Goal: Task Accomplishment & Management: Use online tool/utility

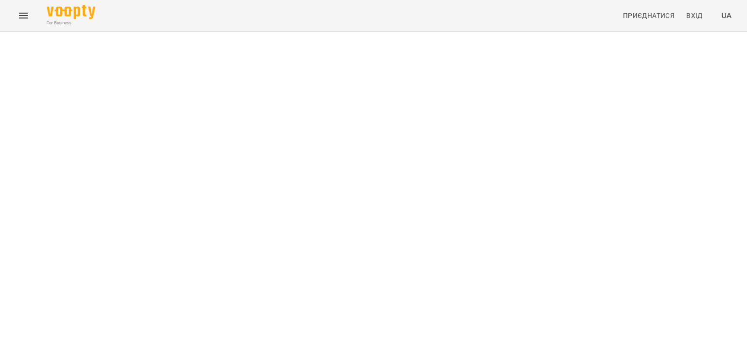
click at [724, 32] on div at bounding box center [373, 32] width 747 height 0
click at [663, 32] on div at bounding box center [373, 32] width 747 height 0
click at [23, 23] on button "Menu" at bounding box center [23, 15] width 23 height 23
click at [705, 11] on span "Вхід" at bounding box center [697, 16] width 23 height 12
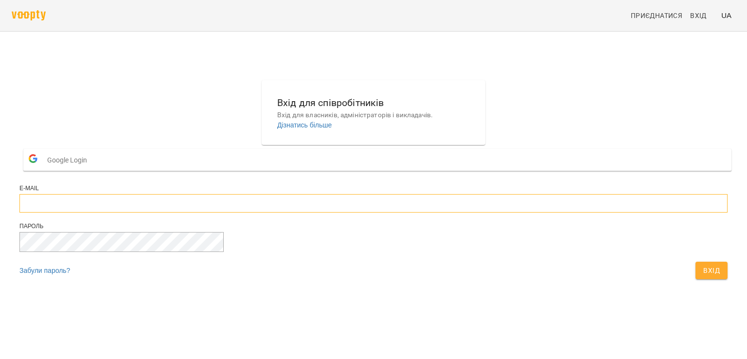
type input "**********"
click at [693, 281] on div "Вхід" at bounding box center [711, 270] width 36 height 21
click at [703, 276] on span "Вхід" at bounding box center [711, 270] width 17 height 12
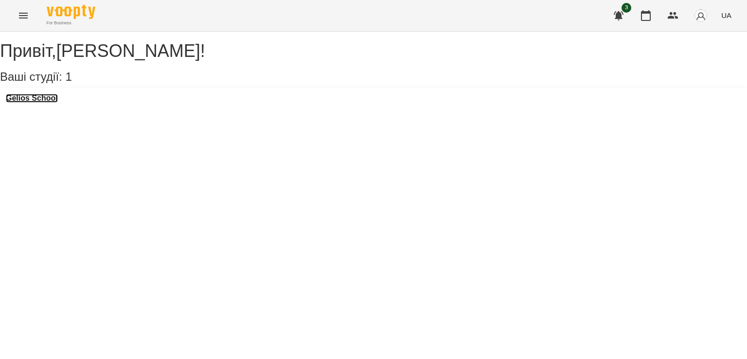
click at [25, 103] on h3 "Gelios School" at bounding box center [32, 98] width 52 height 9
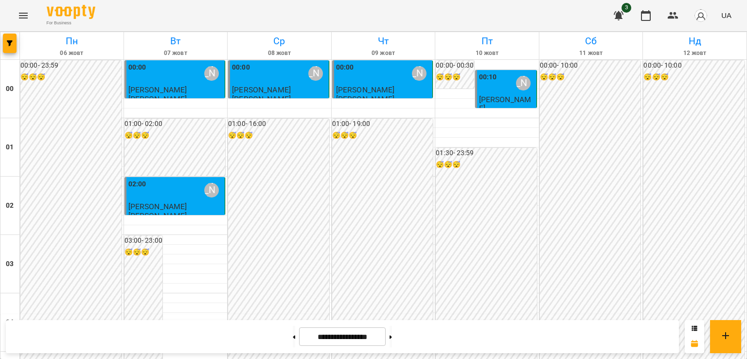
scroll to position [516, 0]
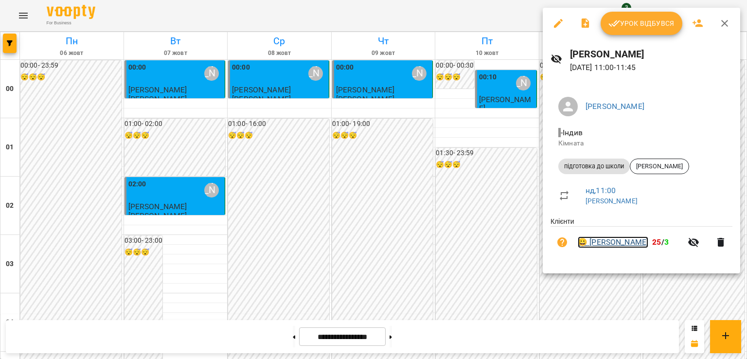
click at [629, 244] on link "😀 [PERSON_NAME]" at bounding box center [612, 242] width 70 height 12
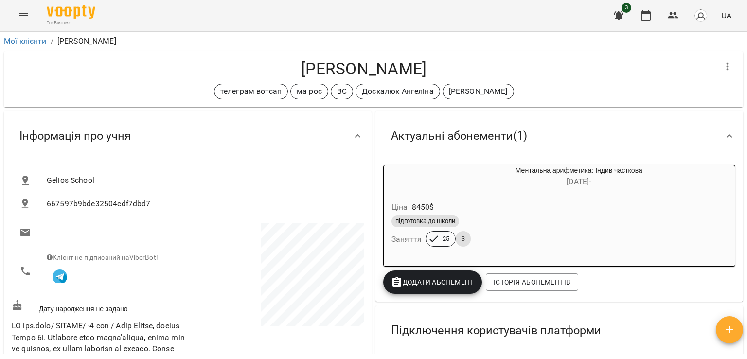
drag, startPoint x: 746, startPoint y: 111, endPoint x: 741, endPoint y: 121, distance: 10.4
click at [741, 121] on div "Мої клієнти / [PERSON_NAME] [PERSON_NAME] телеграм вотсап ма рос ВС [PERSON_NAM…" at bounding box center [373, 211] width 747 height 359
click at [16, 20] on button "Menu" at bounding box center [23, 15] width 23 height 23
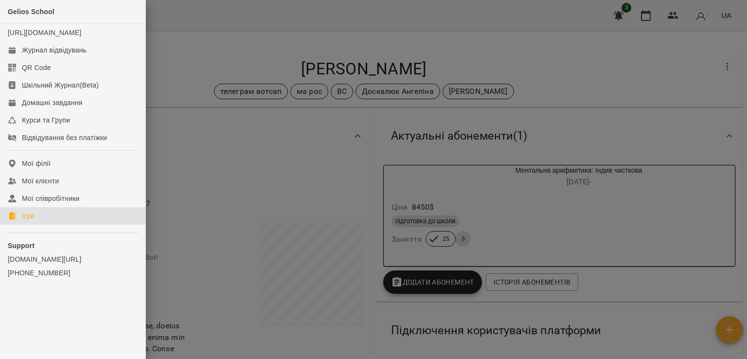
click at [41, 225] on link "Ігри" at bounding box center [72, 215] width 145 height 17
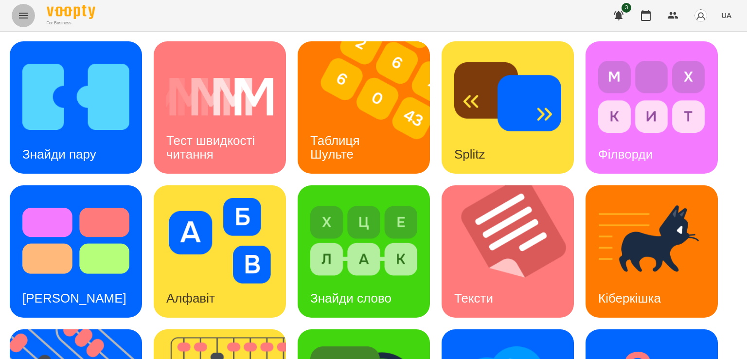
click at [24, 11] on icon "Menu" at bounding box center [23, 16] width 12 height 12
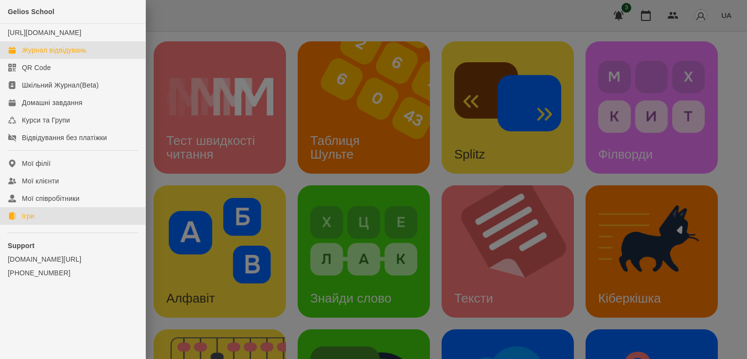
click at [70, 55] on div "Журнал відвідувань" at bounding box center [54, 50] width 65 height 10
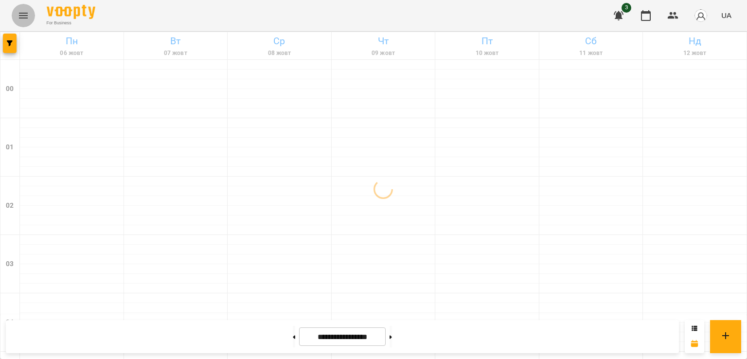
click at [29, 10] on button "Menu" at bounding box center [23, 15] width 23 height 23
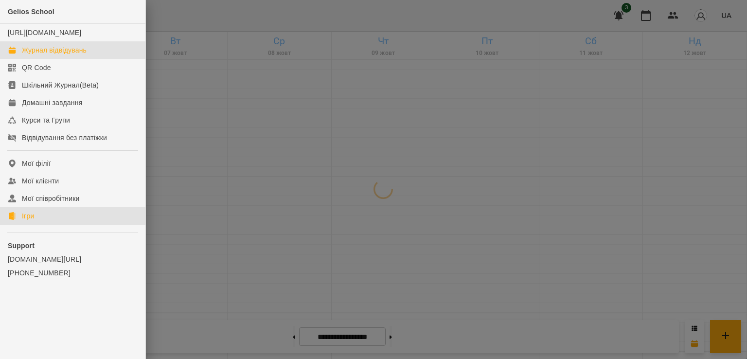
click at [47, 222] on link "Ігри" at bounding box center [72, 215] width 145 height 17
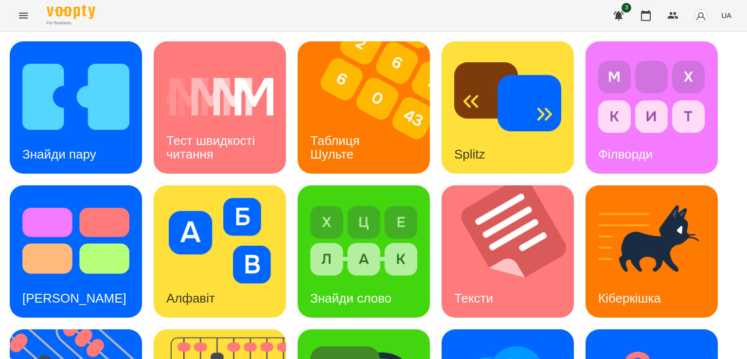
scroll to position [256, 0]
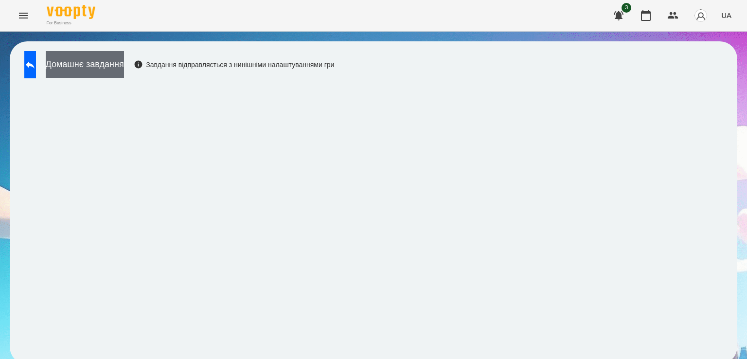
click at [124, 69] on button "Домашнє завдання" at bounding box center [85, 64] width 78 height 27
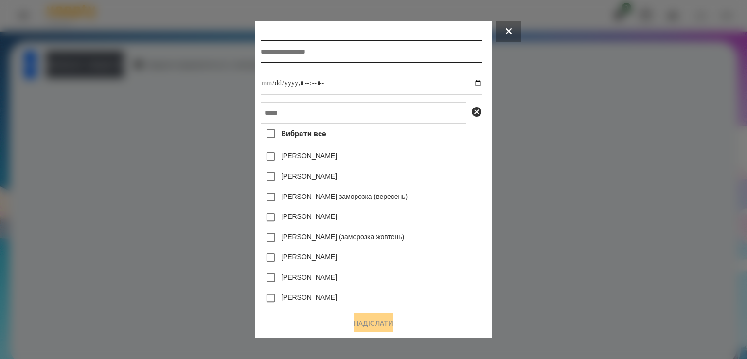
click at [290, 43] on input "text" at bounding box center [371, 51] width 221 height 22
type input "**********"
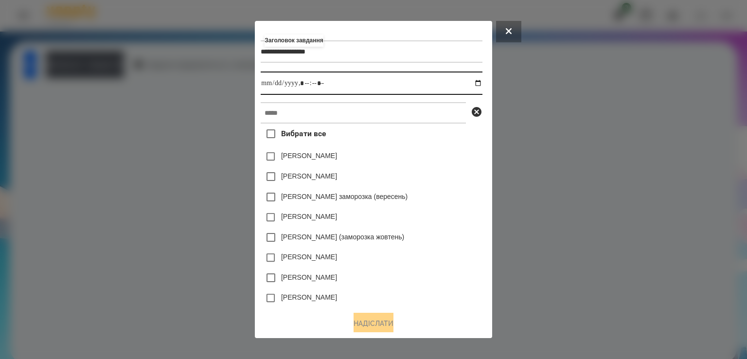
click at [261, 87] on input "datetime-local" at bounding box center [371, 82] width 221 height 23
click at [301, 82] on input "datetime-local" at bounding box center [371, 82] width 221 height 23
type input "**********"
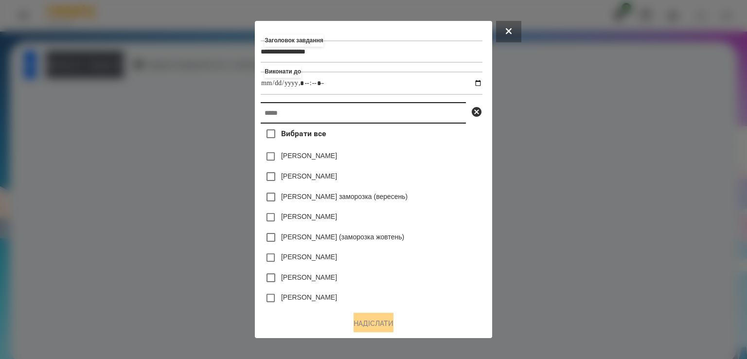
click at [278, 123] on input "text" at bounding box center [363, 112] width 205 height 21
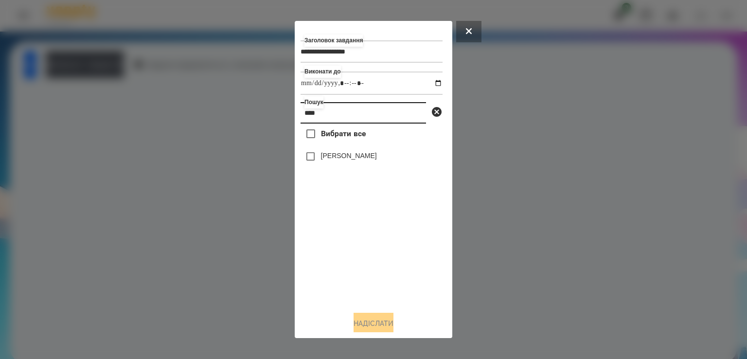
type input "****"
click at [344, 160] on label "[PERSON_NAME]" at bounding box center [349, 156] width 56 height 10
click at [378, 321] on button "Надіслати" at bounding box center [373, 323] width 40 height 21
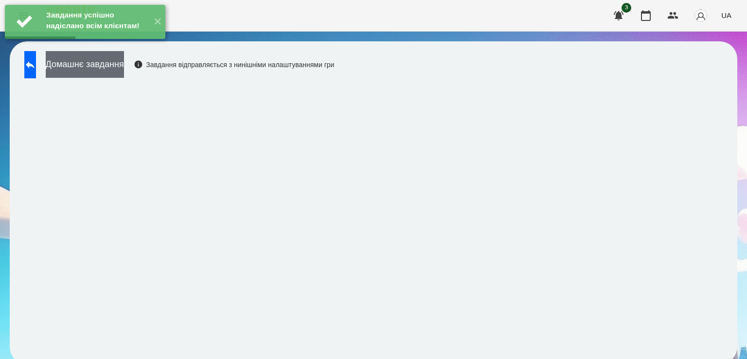
click at [115, 61] on button "Домашнє завдання" at bounding box center [85, 64] width 78 height 27
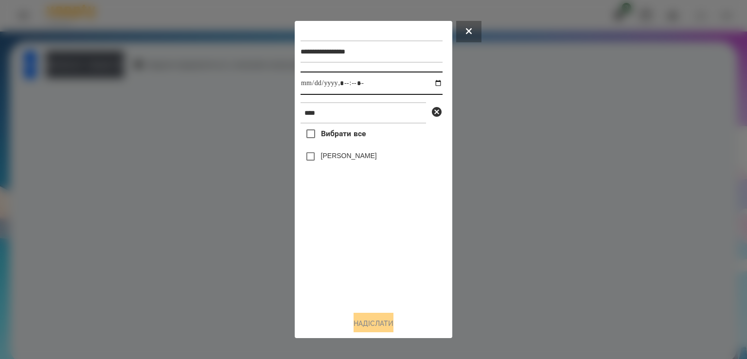
click at [309, 92] on input "datetime-local" at bounding box center [371, 82] width 142 height 23
type input "**********"
click at [319, 167] on div "[PERSON_NAME]" at bounding box center [371, 156] width 142 height 20
click at [322, 160] on label "[PERSON_NAME]" at bounding box center [349, 156] width 56 height 10
click at [374, 318] on button "Надіслати" at bounding box center [373, 323] width 40 height 21
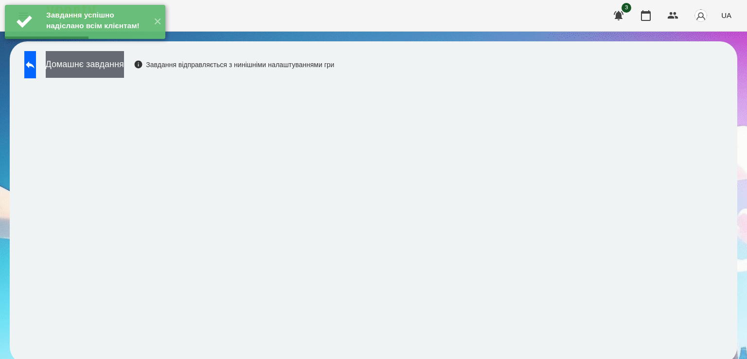
click at [124, 60] on button "Домашнє завдання" at bounding box center [85, 64] width 78 height 27
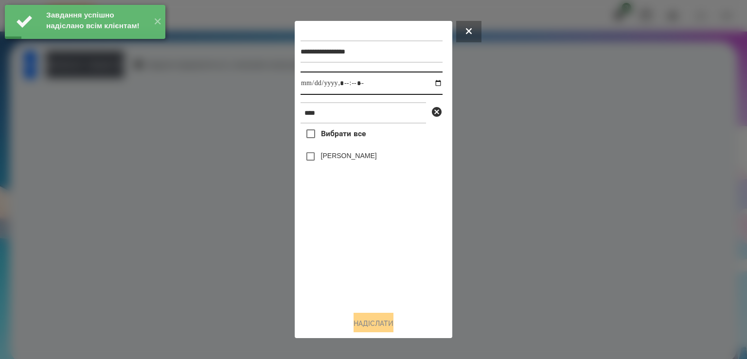
click at [315, 84] on input "datetime-local" at bounding box center [371, 82] width 142 height 23
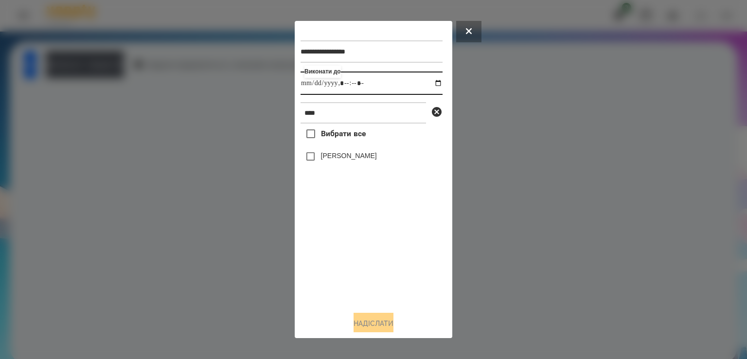
type input "**********"
click at [382, 320] on button "Надіслати" at bounding box center [373, 323] width 40 height 21
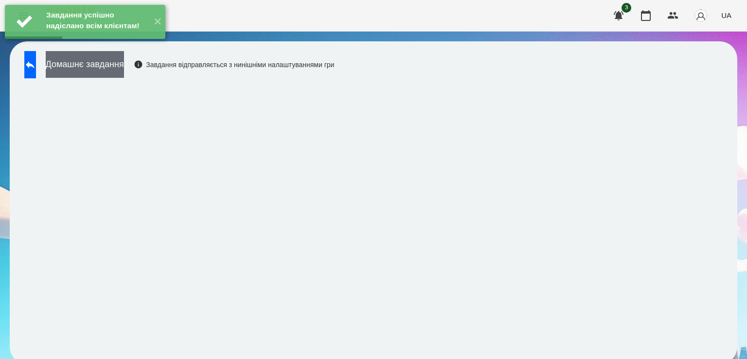
click at [124, 72] on button "Домашнє завдання" at bounding box center [85, 64] width 78 height 27
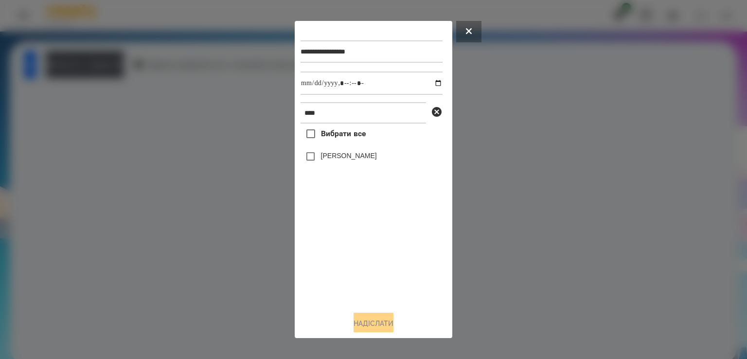
click at [325, 156] on label "[PERSON_NAME]" at bounding box center [349, 156] width 56 height 10
click at [387, 319] on button "Надіслати" at bounding box center [373, 323] width 40 height 21
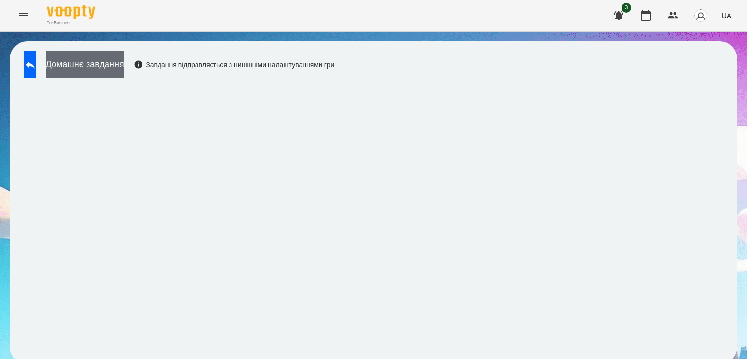
click at [124, 68] on button "Домашнє завдання" at bounding box center [85, 64] width 78 height 27
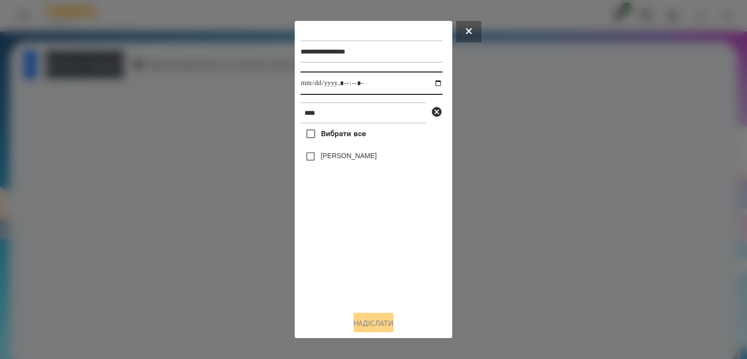
click at [313, 83] on input "datetime-local" at bounding box center [371, 82] width 142 height 23
type input "**********"
drag, startPoint x: 389, startPoint y: 335, endPoint x: 385, endPoint y: 327, distance: 8.7
click at [385, 327] on div "**********" at bounding box center [373, 179] width 157 height 316
click at [385, 327] on button "Надіслати" at bounding box center [373, 323] width 40 height 21
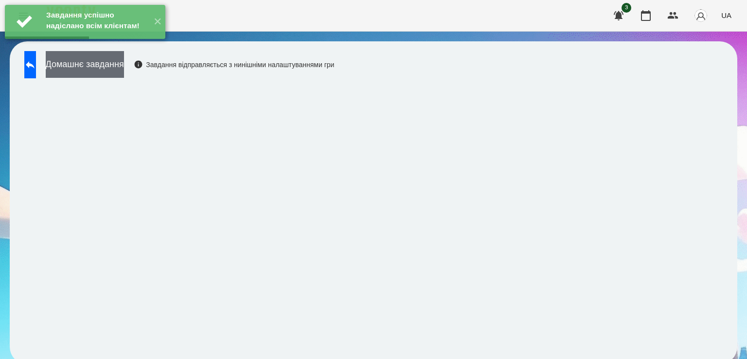
click at [82, 69] on button "Домашнє завдання" at bounding box center [85, 64] width 78 height 27
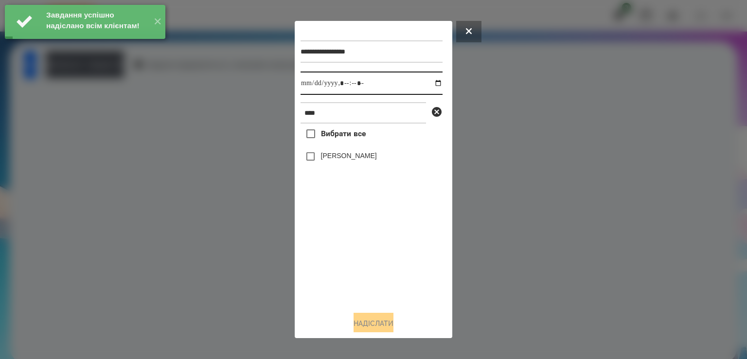
click at [307, 82] on input "datetime-local" at bounding box center [371, 82] width 142 height 23
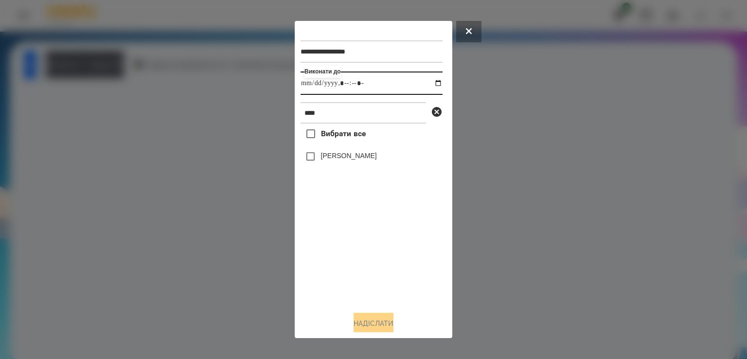
type input "**********"
click at [331, 154] on label "[PERSON_NAME]" at bounding box center [349, 156] width 56 height 10
click at [363, 327] on button "Надіслати" at bounding box center [373, 323] width 40 height 21
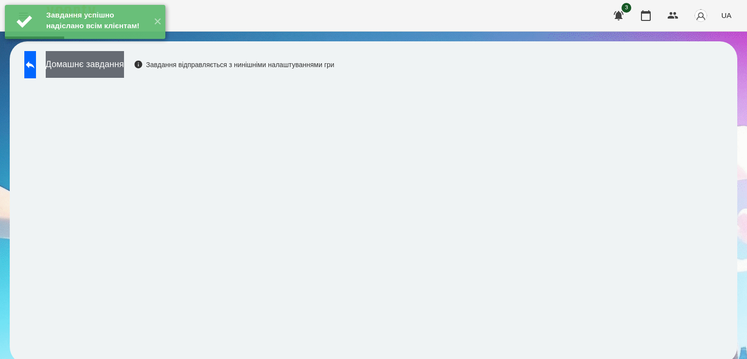
click at [124, 74] on button "Домашнє завдання" at bounding box center [85, 64] width 78 height 27
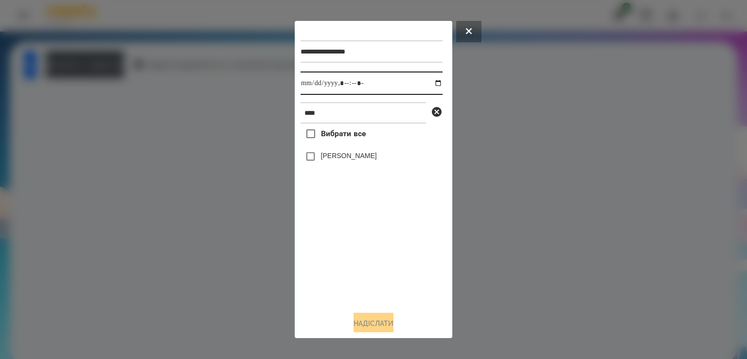
click at [309, 87] on input "datetime-local" at bounding box center [371, 82] width 142 height 23
type input "**********"
click at [334, 155] on label "[PERSON_NAME]" at bounding box center [349, 156] width 56 height 10
click at [365, 317] on button "Надіслати" at bounding box center [373, 323] width 40 height 21
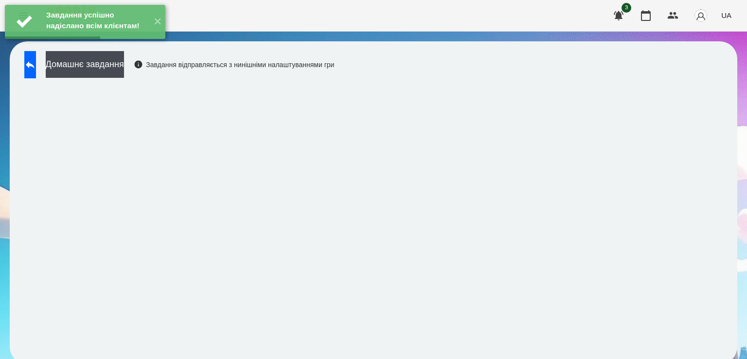
click at [86, 44] on div "Завдання успішно надіслано всім клієнтам! ✕" at bounding box center [85, 22] width 170 height 44
click at [87, 59] on button "Домашнє завдання" at bounding box center [85, 64] width 78 height 27
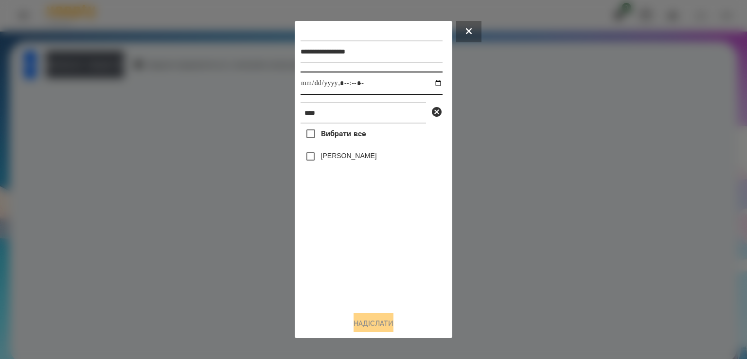
click at [309, 81] on input "datetime-local" at bounding box center [371, 82] width 142 height 23
type input "**********"
click at [365, 324] on button "Надіслати" at bounding box center [373, 323] width 40 height 21
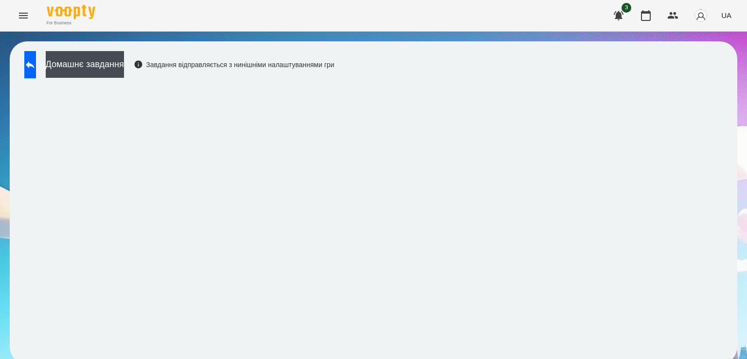
click at [121, 58] on button "Домашнє завдання" at bounding box center [85, 64] width 78 height 27
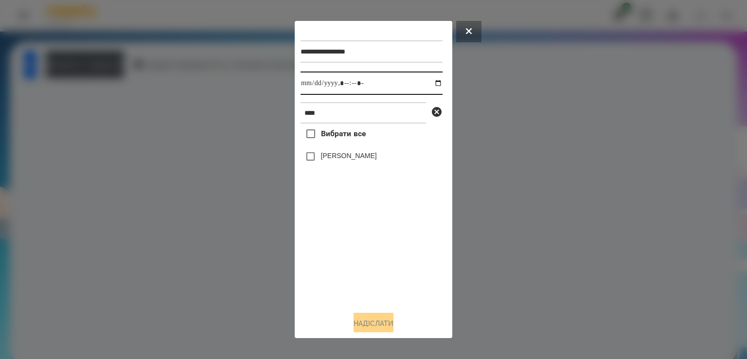
click at [310, 80] on input "datetime-local" at bounding box center [371, 82] width 142 height 23
type input "**********"
click at [364, 322] on button "Надіслати" at bounding box center [373, 323] width 40 height 21
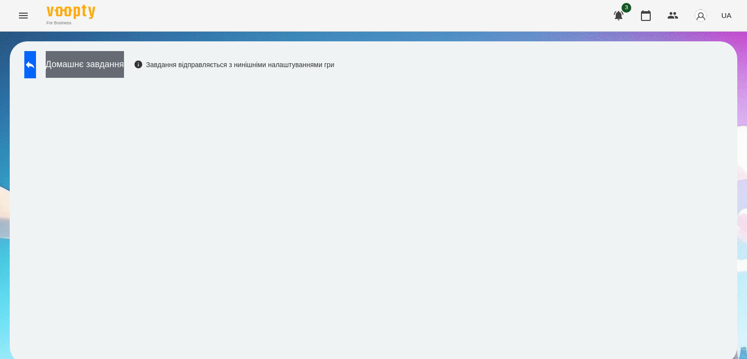
click at [113, 73] on button "Домашнє завдання" at bounding box center [85, 64] width 78 height 27
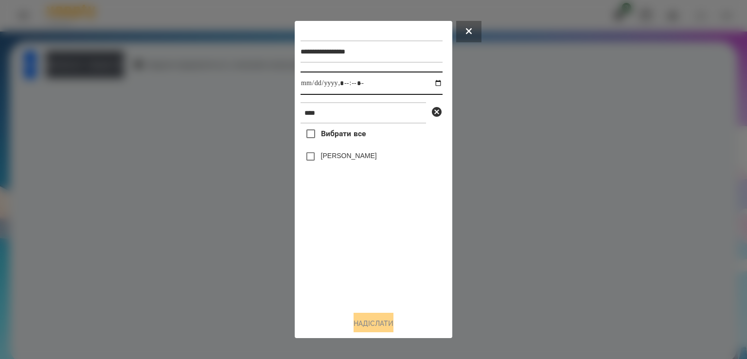
click at [311, 89] on input "datetime-local" at bounding box center [371, 82] width 142 height 23
type input "**********"
click at [342, 159] on label "[PERSON_NAME]" at bounding box center [349, 156] width 56 height 10
click at [388, 324] on button "Надіслати" at bounding box center [373, 323] width 40 height 21
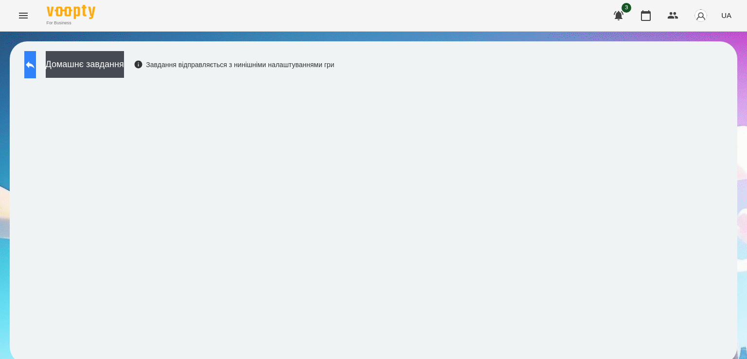
click at [36, 57] on button at bounding box center [30, 64] width 12 height 27
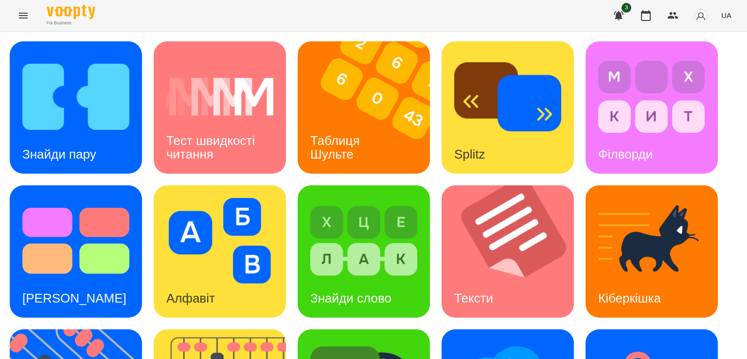
scroll to position [256, 0]
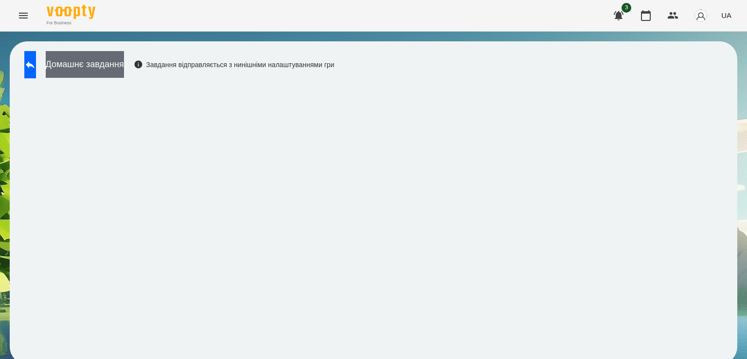
click at [124, 62] on button "Домашнє завдання" at bounding box center [85, 64] width 78 height 27
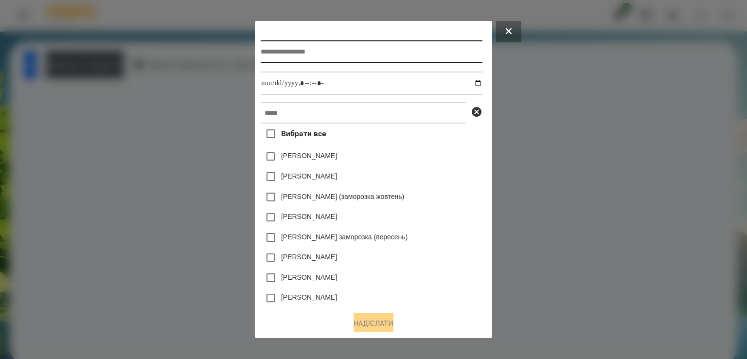
click at [275, 59] on input "text" at bounding box center [371, 51] width 221 height 22
type input "*******"
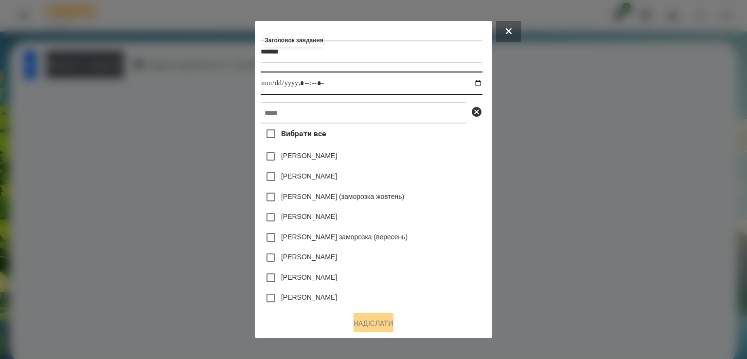
click at [262, 85] on input "datetime-local" at bounding box center [371, 82] width 221 height 23
click at [300, 80] on input "datetime-local" at bounding box center [371, 82] width 221 height 23
type input "**********"
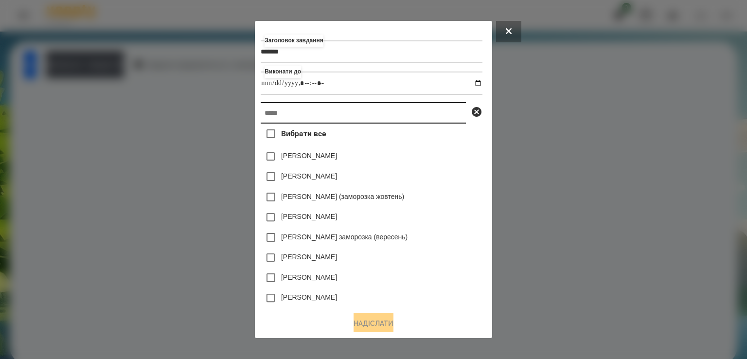
click at [281, 111] on input "text" at bounding box center [363, 112] width 205 height 21
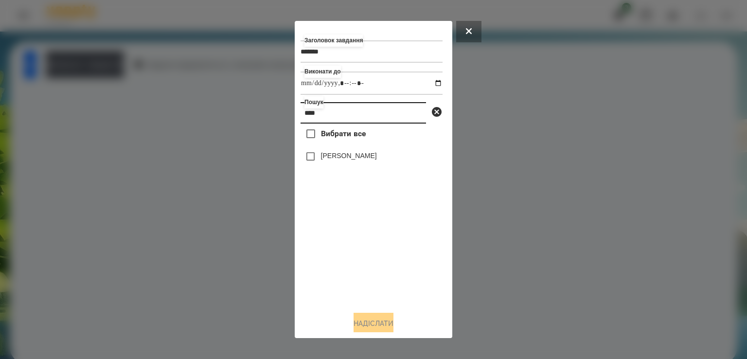
type input "****"
click at [335, 156] on label "[PERSON_NAME]" at bounding box center [349, 156] width 56 height 10
click at [373, 327] on button "Надіслати" at bounding box center [373, 323] width 40 height 21
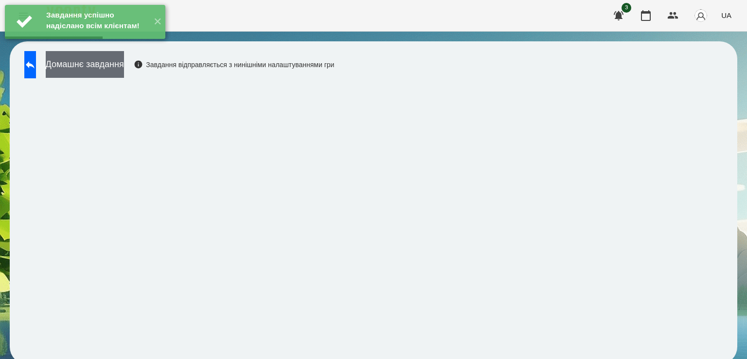
click at [109, 72] on button "Домашнє завдання" at bounding box center [85, 64] width 78 height 27
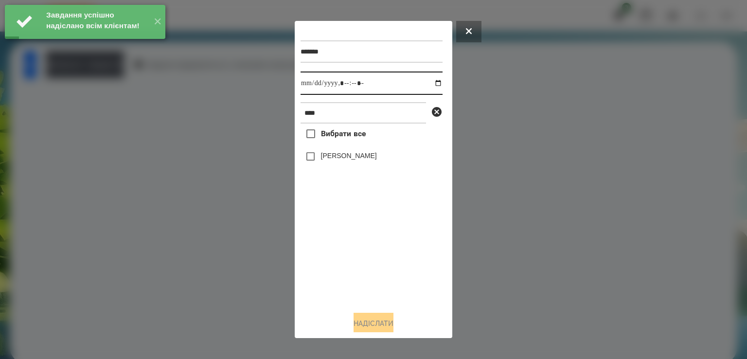
click at [311, 90] on input "datetime-local" at bounding box center [371, 82] width 142 height 23
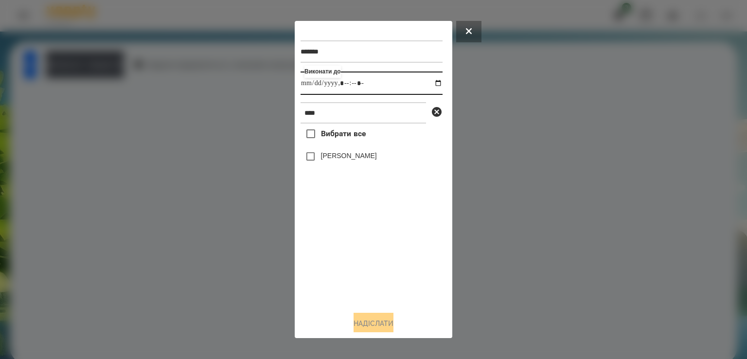
type input "**********"
click at [329, 157] on label "[PERSON_NAME]" at bounding box center [349, 156] width 56 height 10
click at [376, 325] on button "Надіслати" at bounding box center [373, 323] width 40 height 21
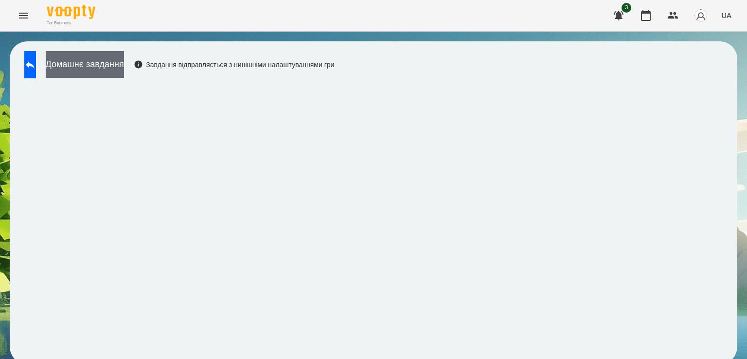
click at [99, 65] on button "Домашнє завдання" at bounding box center [85, 64] width 78 height 27
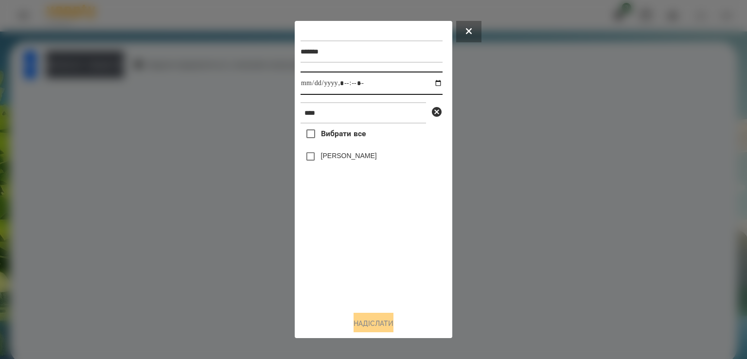
click at [309, 85] on input "datetime-local" at bounding box center [371, 82] width 142 height 23
type input "**********"
click at [322, 160] on label "[PERSON_NAME]" at bounding box center [349, 156] width 56 height 10
click at [390, 330] on button "Надіслати" at bounding box center [373, 323] width 40 height 21
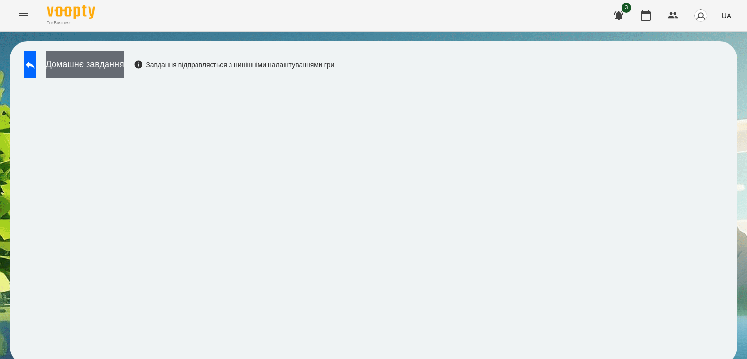
click at [124, 67] on button "Домашнє завдання" at bounding box center [85, 64] width 78 height 27
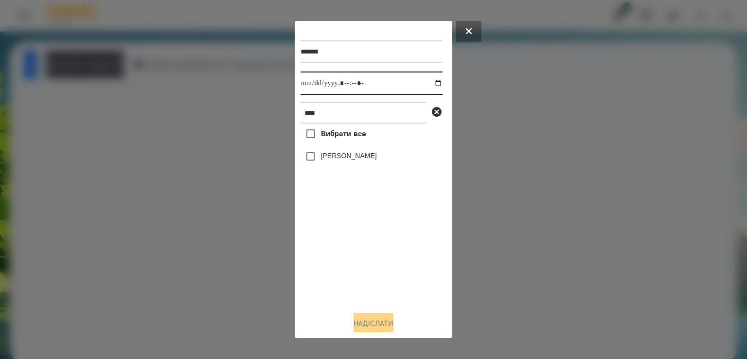
click at [309, 87] on input "datetime-local" at bounding box center [371, 82] width 142 height 23
type input "**********"
click at [342, 159] on label "[PERSON_NAME]" at bounding box center [349, 156] width 56 height 10
click at [375, 322] on button "Надіслати" at bounding box center [373, 323] width 40 height 21
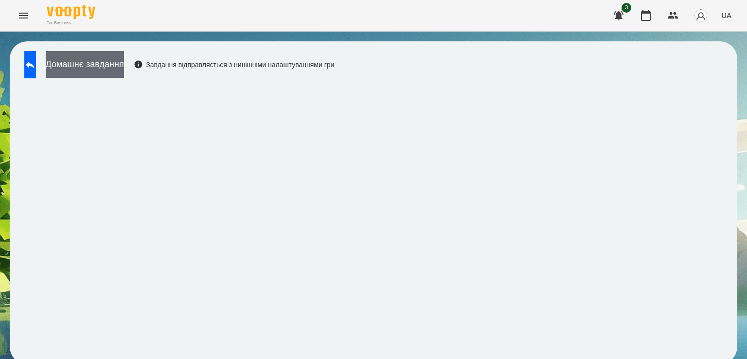
click at [121, 71] on button "Домашнє завдання" at bounding box center [85, 64] width 78 height 27
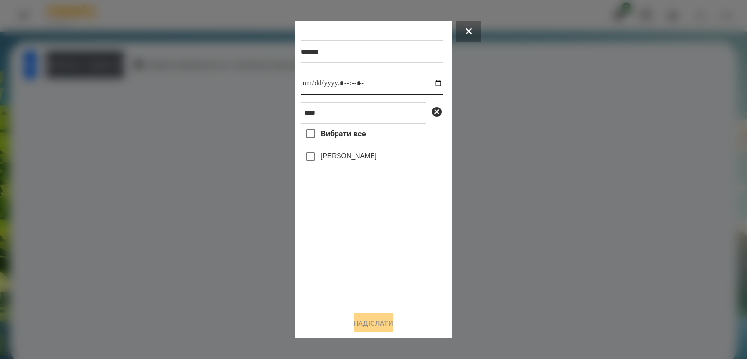
click at [311, 87] on input "datetime-local" at bounding box center [371, 82] width 142 height 23
type input "**********"
click at [370, 318] on button "Надіслати" at bounding box center [373, 323] width 40 height 21
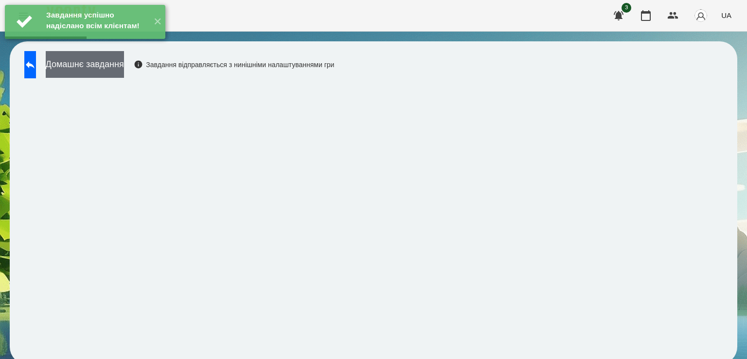
click at [99, 71] on button "Домашнє завдання" at bounding box center [85, 64] width 78 height 27
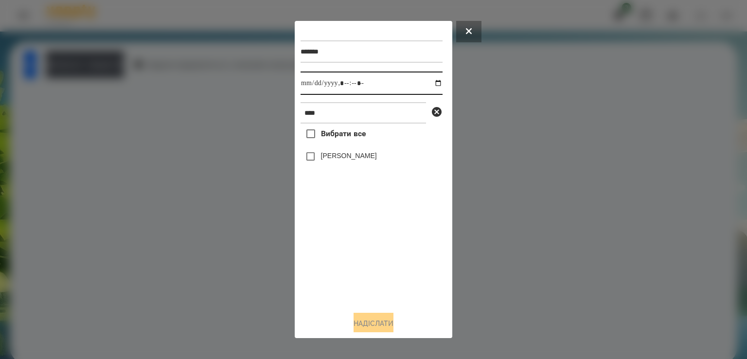
click at [309, 88] on input "datetime-local" at bounding box center [371, 82] width 142 height 23
type input "**********"
click at [366, 324] on button "Надіслати" at bounding box center [373, 323] width 40 height 21
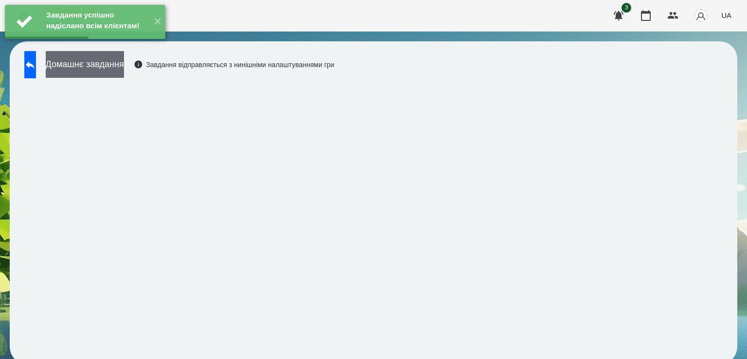
click at [124, 61] on button "Домашнє завдання" at bounding box center [85, 64] width 78 height 27
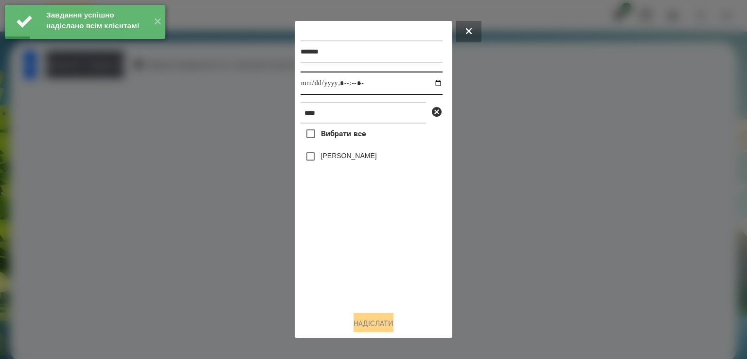
click at [312, 84] on input "datetime-local" at bounding box center [371, 82] width 142 height 23
type input "**********"
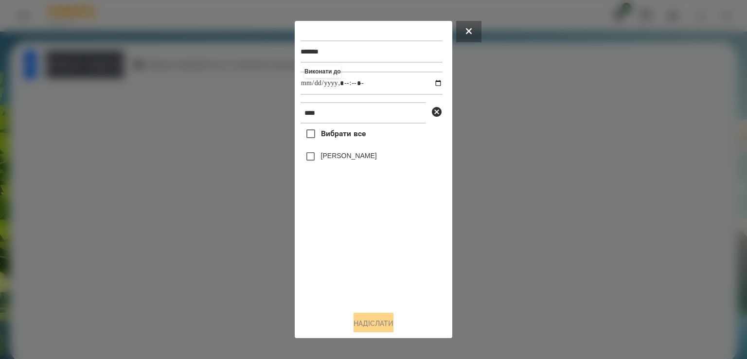
click at [326, 160] on label "[PERSON_NAME]" at bounding box center [349, 156] width 56 height 10
click at [368, 331] on button "Надіслати" at bounding box center [373, 323] width 40 height 21
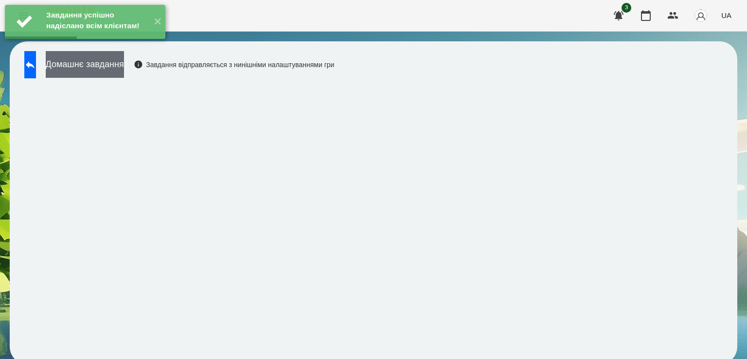
click at [118, 62] on button "Домашнє завдання" at bounding box center [85, 64] width 78 height 27
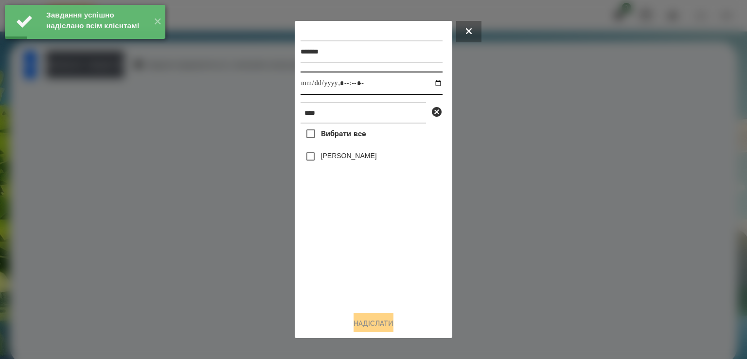
click at [310, 83] on input "datetime-local" at bounding box center [371, 82] width 142 height 23
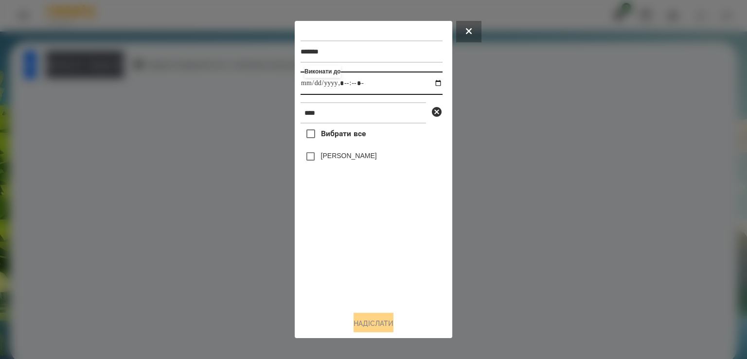
type input "**********"
click at [337, 151] on div "[PERSON_NAME]" at bounding box center [371, 156] width 142 height 20
click at [337, 159] on label "[PERSON_NAME]" at bounding box center [349, 156] width 56 height 10
click at [358, 323] on button "Надіслати" at bounding box center [373, 323] width 40 height 21
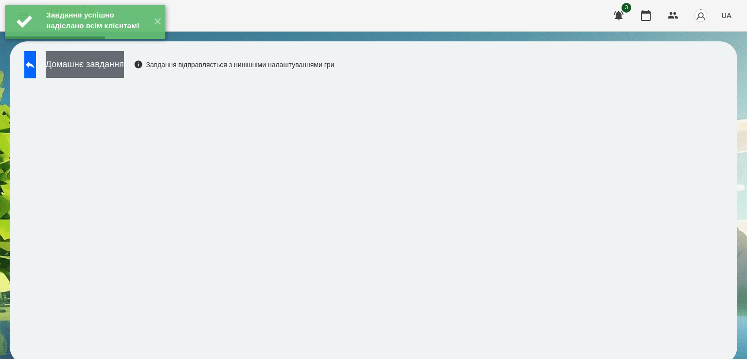
drag, startPoint x: 166, startPoint y: 75, endPoint x: 150, endPoint y: 69, distance: 17.0
click at [150, 69] on div "Домашнє завдання Завдання відправляється з нинішніми налаштуваннями гри" at bounding box center [176, 67] width 315 height 32
click at [124, 69] on button "Домашнє завдання" at bounding box center [85, 64] width 78 height 27
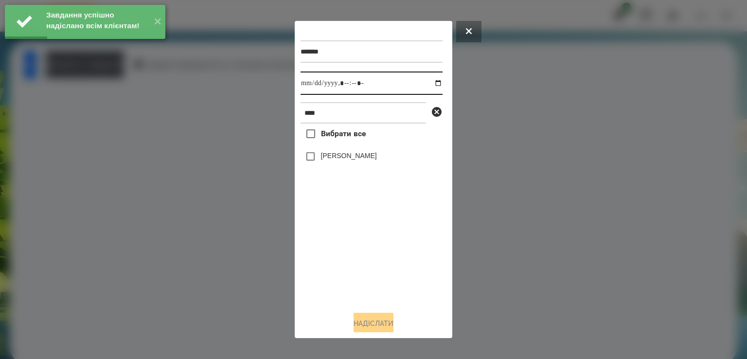
click at [308, 85] on input "datetime-local" at bounding box center [371, 82] width 142 height 23
type input "**********"
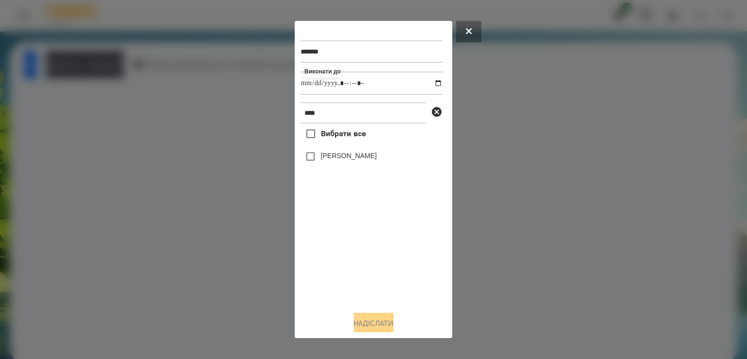
click at [332, 159] on label "[PERSON_NAME]" at bounding box center [349, 156] width 56 height 10
click at [360, 331] on button "Надіслати" at bounding box center [373, 323] width 40 height 21
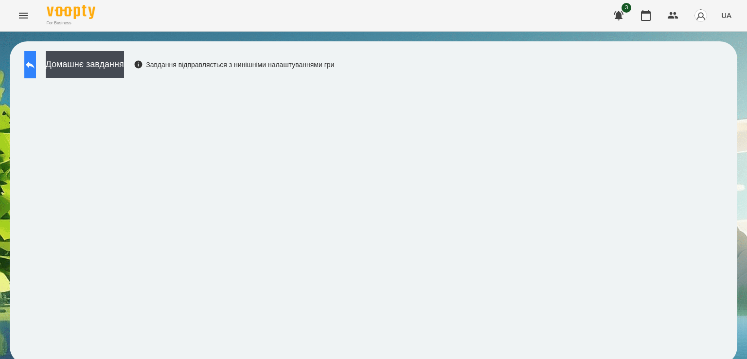
click at [36, 64] on button at bounding box center [30, 64] width 12 height 27
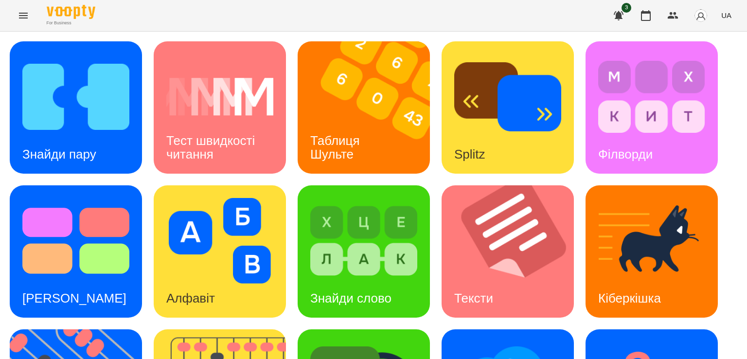
scroll to position [256, 0]
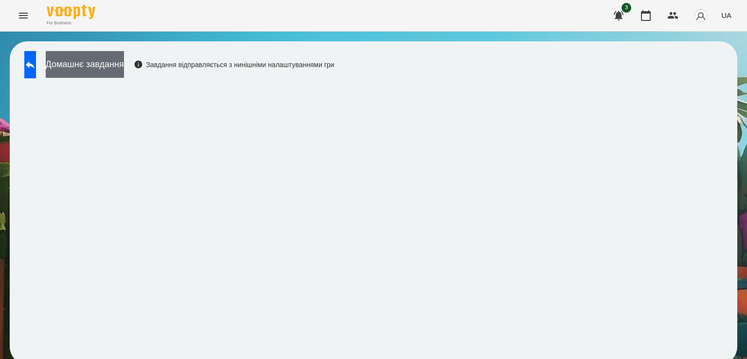
click at [124, 77] on button "Домашнє завдання" at bounding box center [85, 64] width 78 height 27
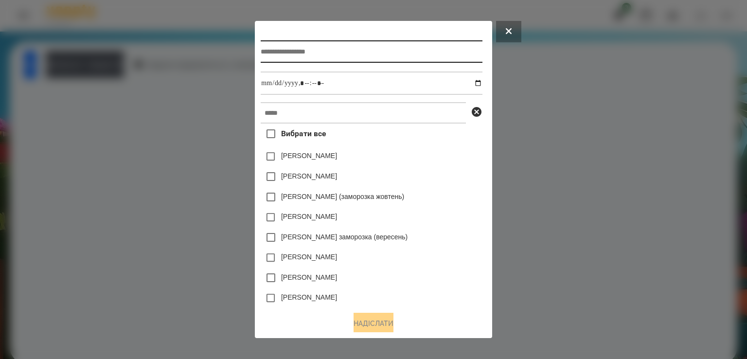
click at [334, 62] on input "text" at bounding box center [371, 51] width 221 height 22
type input "*"
type input "*********"
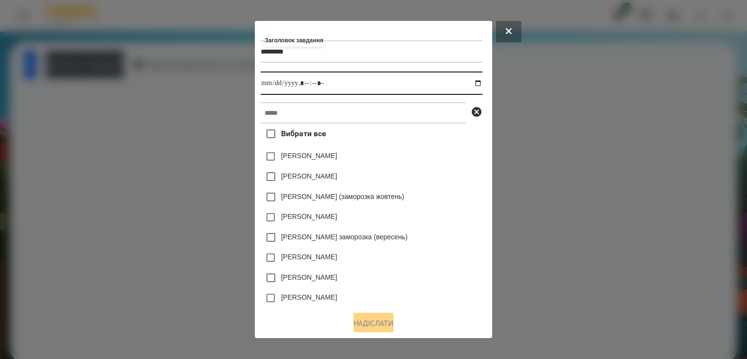
click at [268, 86] on input "datetime-local" at bounding box center [371, 82] width 221 height 23
click at [263, 86] on input "datetime-local" at bounding box center [371, 82] width 221 height 23
click at [297, 86] on input "datetime-local" at bounding box center [371, 82] width 221 height 23
click at [300, 85] on input "datetime-local" at bounding box center [371, 82] width 221 height 23
type input "**********"
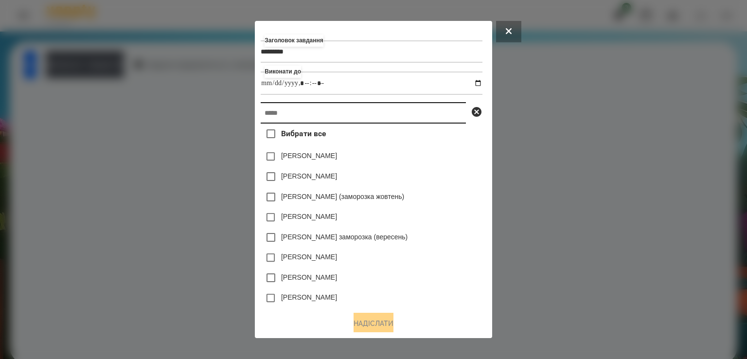
click at [296, 105] on input "text" at bounding box center [363, 112] width 205 height 21
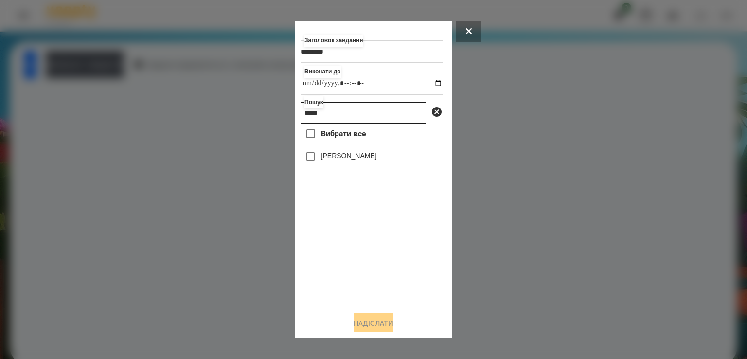
type input "*****"
click at [336, 160] on label "[PERSON_NAME]" at bounding box center [349, 156] width 56 height 10
click at [365, 316] on button "Надіслати" at bounding box center [373, 323] width 40 height 21
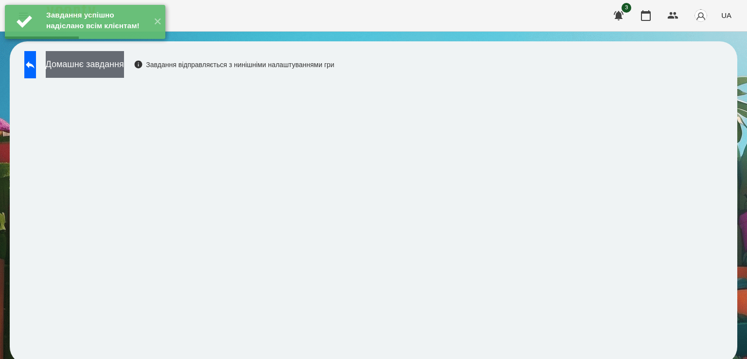
click at [124, 65] on button "Домашнє завдання" at bounding box center [85, 64] width 78 height 27
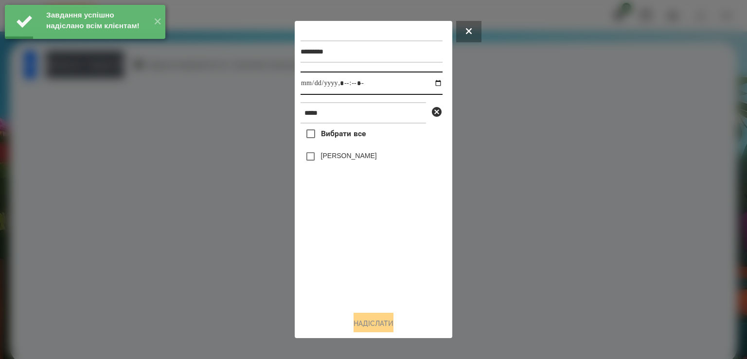
click at [309, 83] on input "datetime-local" at bounding box center [371, 82] width 142 height 23
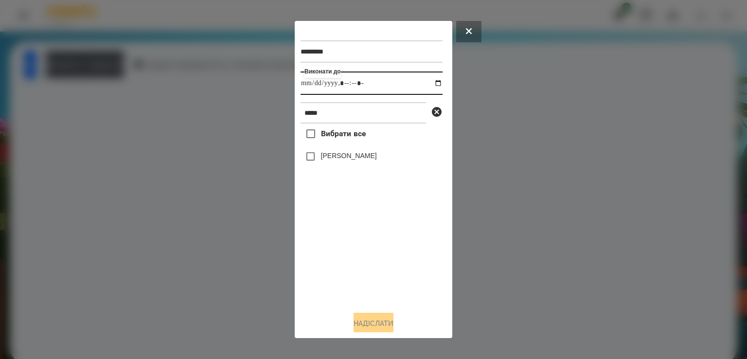
type input "**********"
click at [348, 165] on div "[PERSON_NAME]" at bounding box center [371, 156] width 142 height 20
click at [344, 160] on label "[PERSON_NAME]" at bounding box center [349, 156] width 56 height 10
click at [385, 317] on button "Надіслати" at bounding box center [373, 323] width 40 height 21
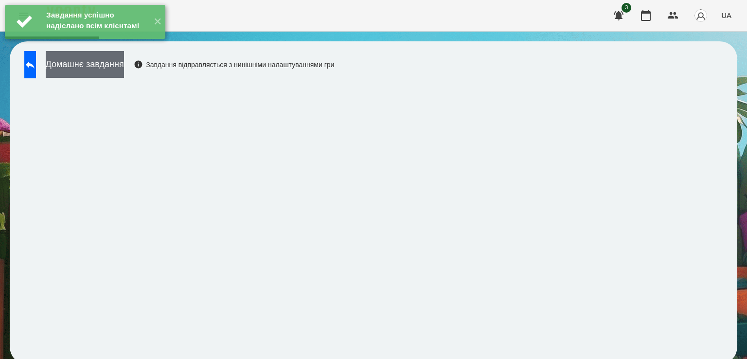
click at [124, 59] on button "Домашнє завдання" at bounding box center [85, 64] width 78 height 27
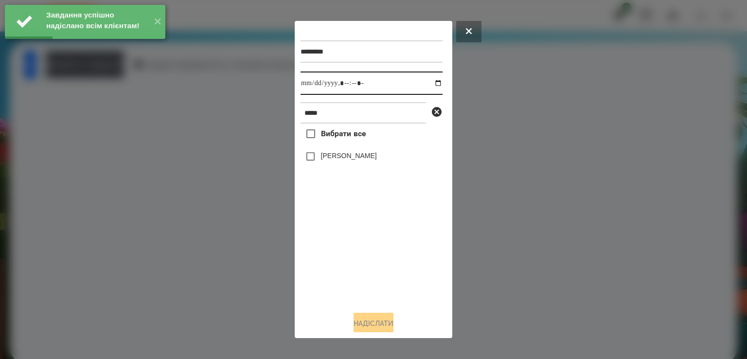
click at [311, 82] on input "datetime-local" at bounding box center [371, 82] width 142 height 23
type input "**********"
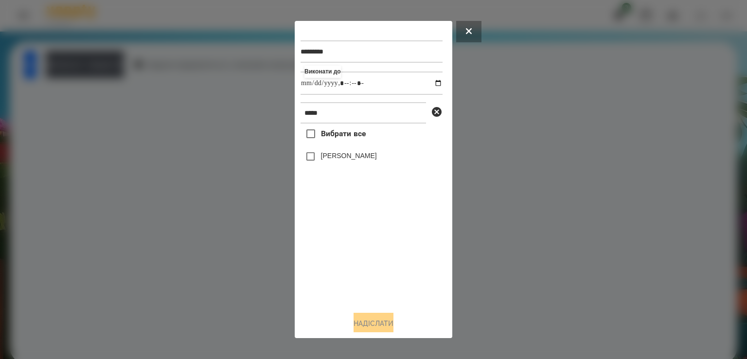
click at [333, 156] on label "[PERSON_NAME]" at bounding box center [349, 156] width 56 height 10
click at [358, 315] on div "Надіслати" at bounding box center [373, 323] width 146 height 21
click at [374, 321] on button "Надіслати" at bounding box center [373, 323] width 40 height 21
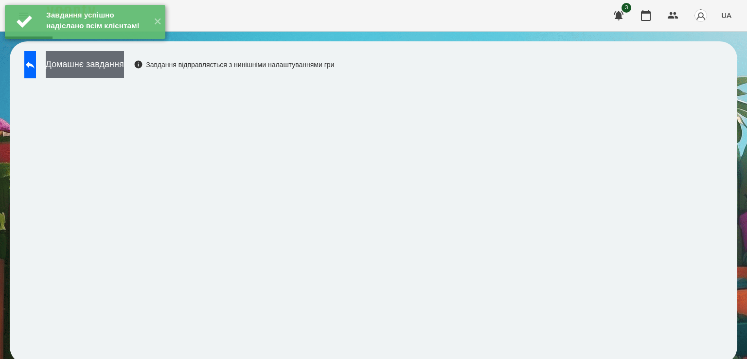
click at [117, 64] on button "Домашнє завдання" at bounding box center [85, 64] width 78 height 27
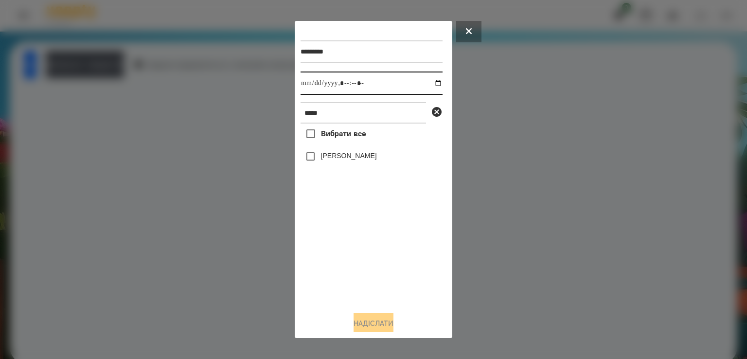
click at [307, 77] on input "datetime-local" at bounding box center [371, 82] width 142 height 23
type input "**********"
click at [334, 154] on label "[PERSON_NAME]" at bounding box center [349, 156] width 56 height 10
click at [356, 326] on button "Надіслати" at bounding box center [373, 323] width 40 height 21
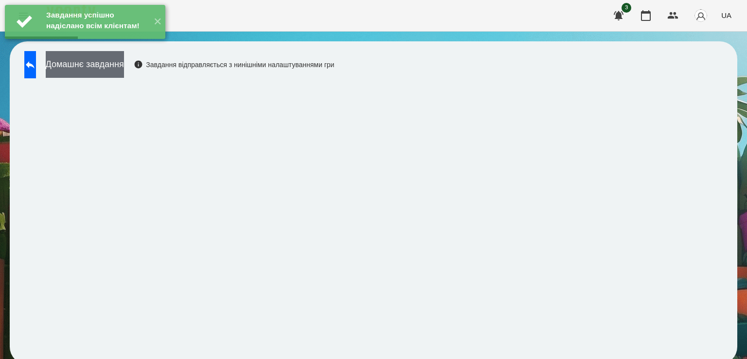
click at [124, 63] on button "Домашнє завдання" at bounding box center [85, 64] width 78 height 27
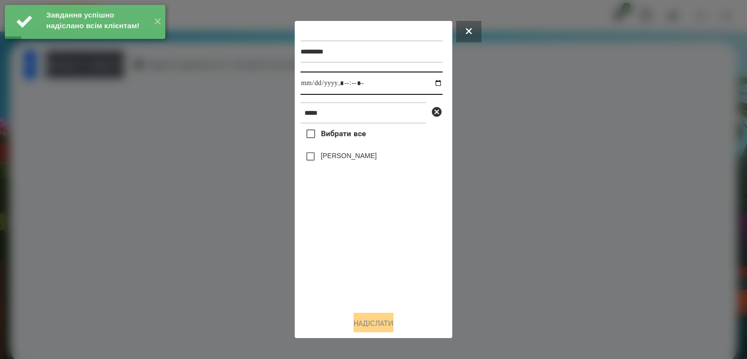
click at [313, 88] on input "datetime-local" at bounding box center [371, 82] width 142 height 23
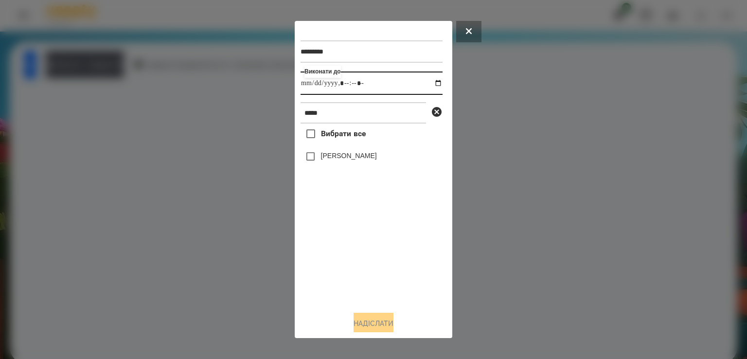
type input "**********"
click at [329, 160] on label "[PERSON_NAME]" at bounding box center [349, 156] width 56 height 10
click at [362, 316] on button "Надіслати" at bounding box center [373, 323] width 40 height 21
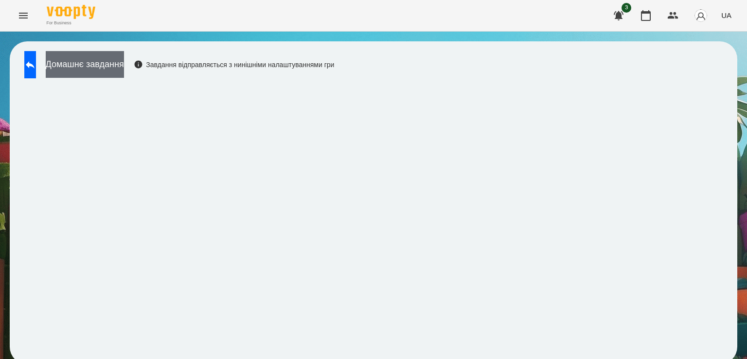
click at [118, 70] on button "Домашнє завдання" at bounding box center [85, 64] width 78 height 27
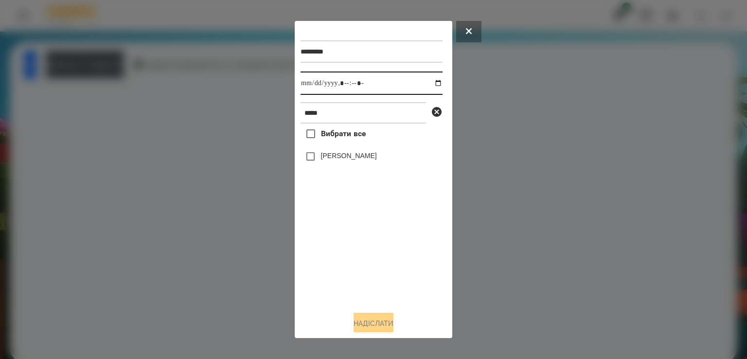
click at [309, 86] on input "datetime-local" at bounding box center [371, 82] width 142 height 23
type input "**********"
click at [318, 160] on div "[PERSON_NAME]" at bounding box center [371, 156] width 142 height 20
click at [386, 329] on button "Надіслати" at bounding box center [373, 323] width 40 height 21
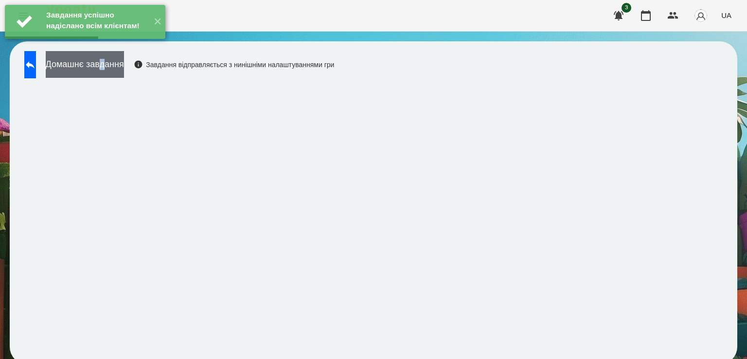
drag, startPoint x: 135, startPoint y: 78, endPoint x: 130, endPoint y: 70, distance: 9.2
click at [130, 70] on div "Домашнє завдання Завдання відправляється з нинішніми налаштуваннями гри" at bounding box center [176, 67] width 315 height 32
click at [124, 70] on button "Домашнє завдання" at bounding box center [85, 64] width 78 height 27
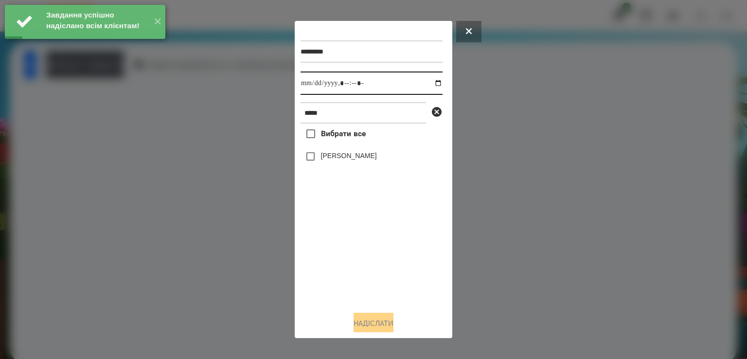
click at [316, 84] on input "datetime-local" at bounding box center [371, 82] width 142 height 23
type input "**********"
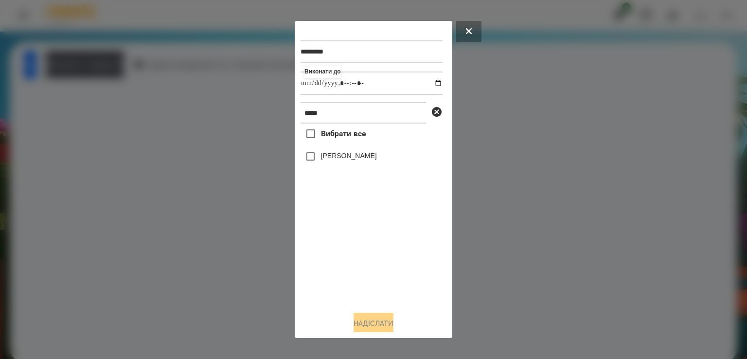
click at [323, 151] on div "[PERSON_NAME]" at bounding box center [371, 156] width 142 height 20
click at [325, 160] on label "[PERSON_NAME]" at bounding box center [349, 156] width 56 height 10
click at [363, 321] on button "Надіслати" at bounding box center [373, 323] width 40 height 21
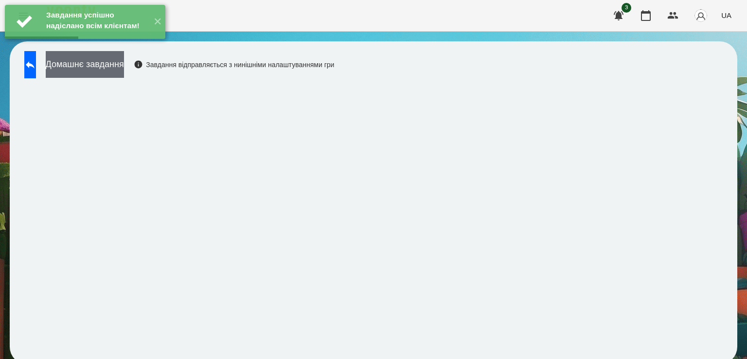
click at [101, 77] on button "Домашнє завдання" at bounding box center [85, 64] width 78 height 27
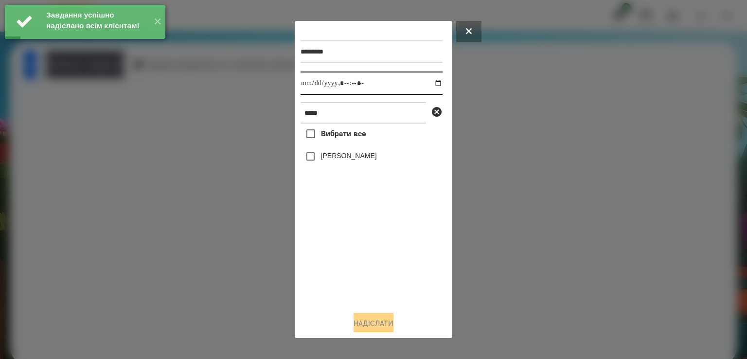
click at [312, 83] on input "datetime-local" at bounding box center [371, 82] width 142 height 23
type input "**********"
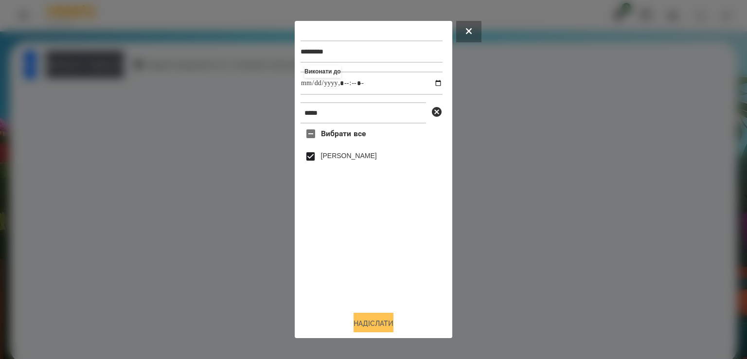
click at [364, 316] on button "Надіслати" at bounding box center [373, 323] width 40 height 21
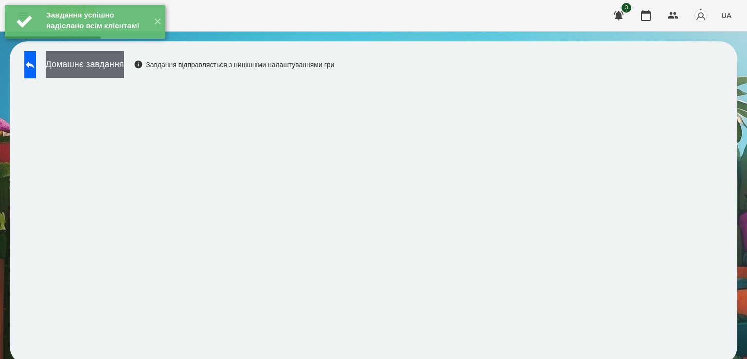
click at [124, 66] on button "Домашнє завдання" at bounding box center [85, 64] width 78 height 27
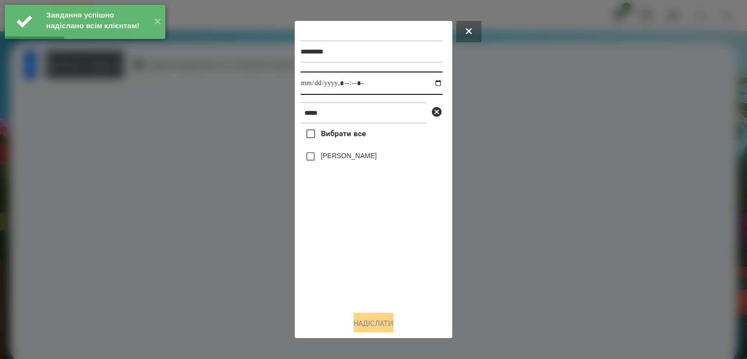
click at [311, 86] on input "datetime-local" at bounding box center [371, 82] width 142 height 23
type input "**********"
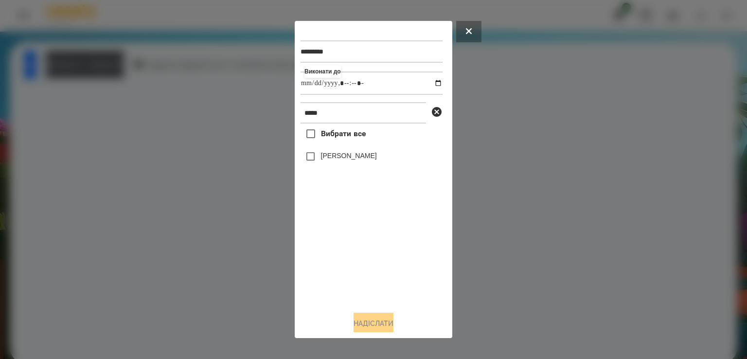
click at [323, 160] on label "[PERSON_NAME]" at bounding box center [349, 156] width 56 height 10
click at [369, 327] on button "Надіслати" at bounding box center [373, 323] width 40 height 21
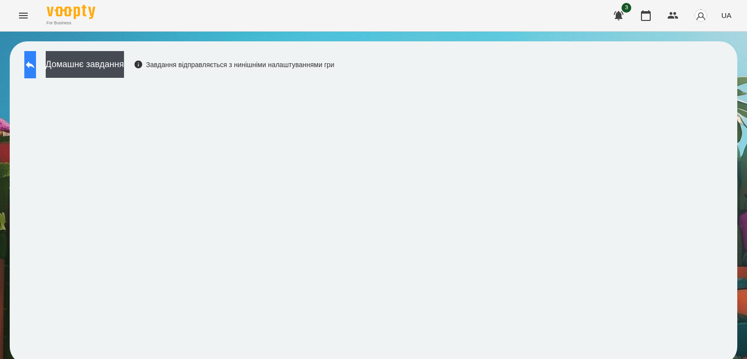
click at [52, 61] on div "Домашнє завдання Завдання відправляється з нинішніми налаштуваннями гри" at bounding box center [176, 67] width 315 height 32
click at [36, 61] on button at bounding box center [30, 64] width 12 height 27
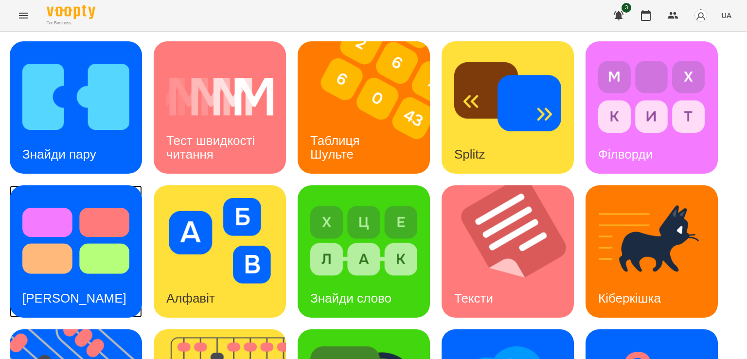
click at [102, 273] on img at bounding box center [75, 241] width 107 height 86
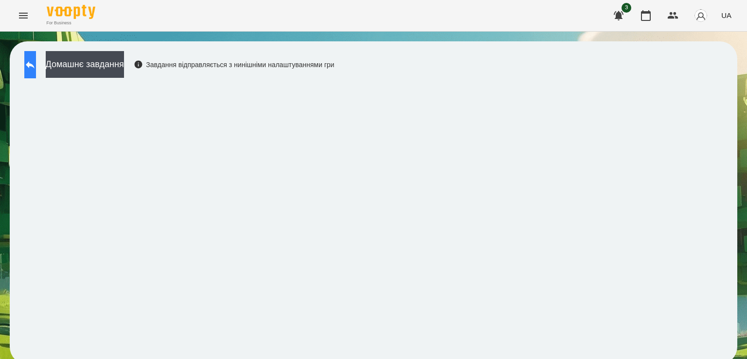
click at [36, 64] on button at bounding box center [30, 64] width 12 height 27
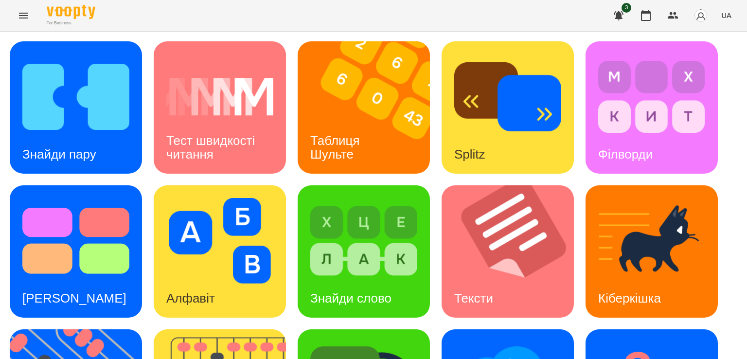
scroll to position [29, 0]
click at [526, 226] on img at bounding box center [513, 251] width 144 height 132
